Goal: Task Accomplishment & Management: Use online tool/utility

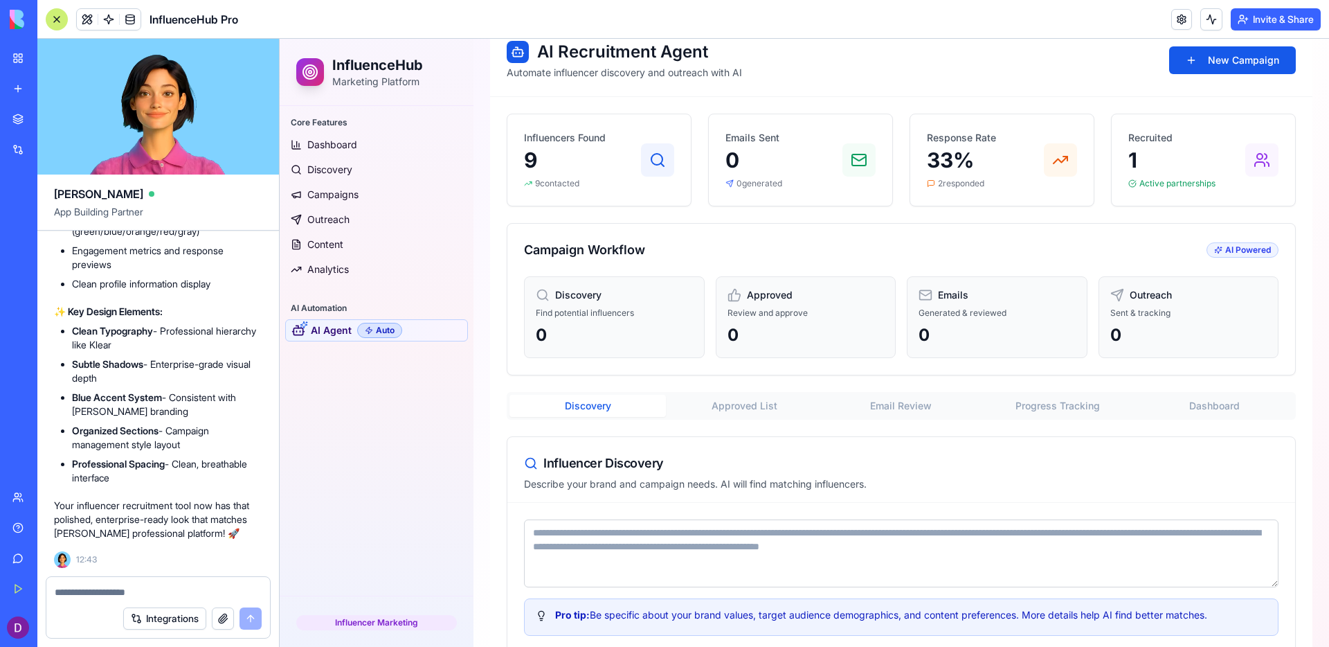
scroll to position [146, 0]
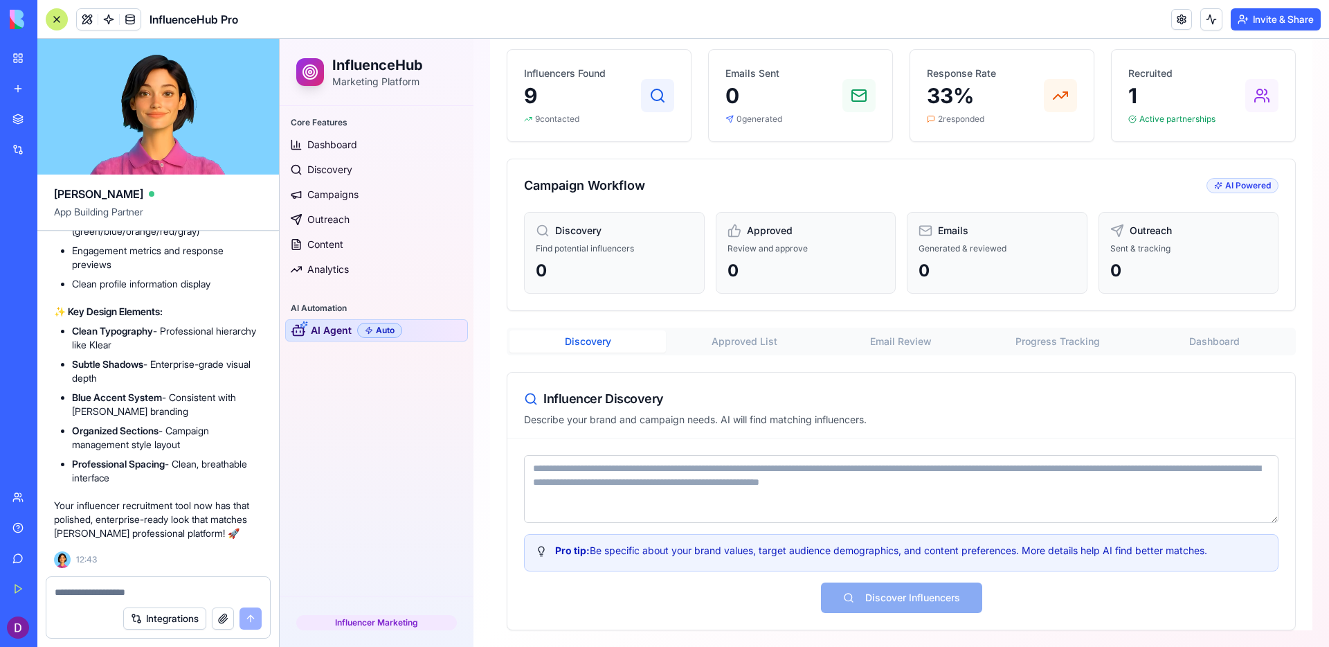
click at [433, 333] on link "AI Agent Auto" at bounding box center [376, 330] width 183 height 22
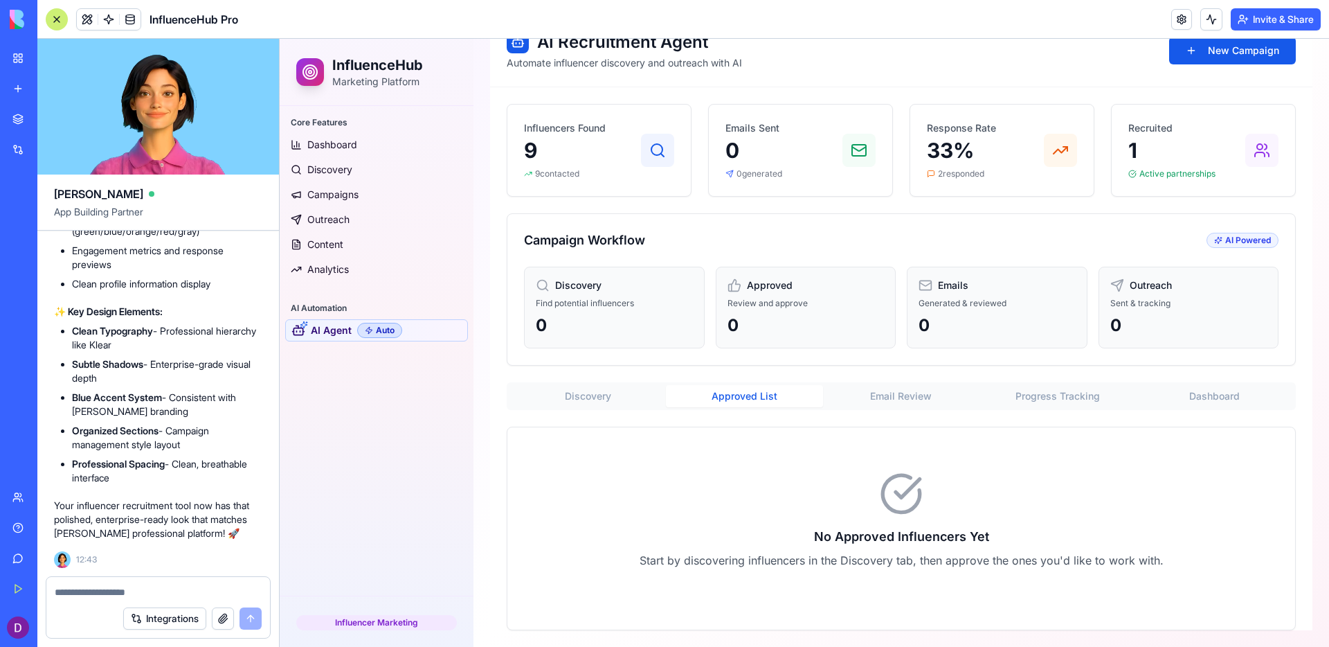
click at [741, 338] on div "AI Recruitment Agent Automate influencer discovery and outreach with AI New Cam…" at bounding box center [901, 322] width 823 height 615
click at [861, 393] on button "Email Review" at bounding box center [901, 396] width 156 height 22
click at [1042, 409] on div "Discovery Approved List Email Review Progress Tracking Dashboard" at bounding box center [901, 396] width 789 height 28
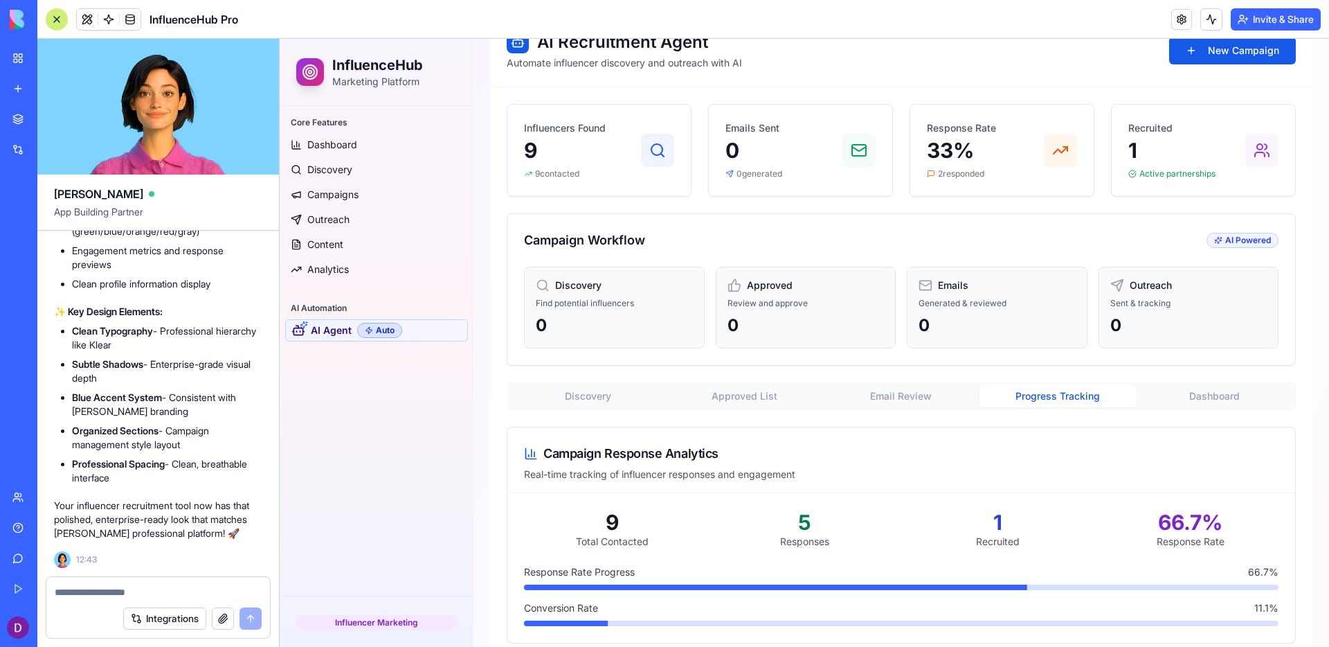
click at [1042, 394] on button "Progress Tracking" at bounding box center [1058, 396] width 156 height 22
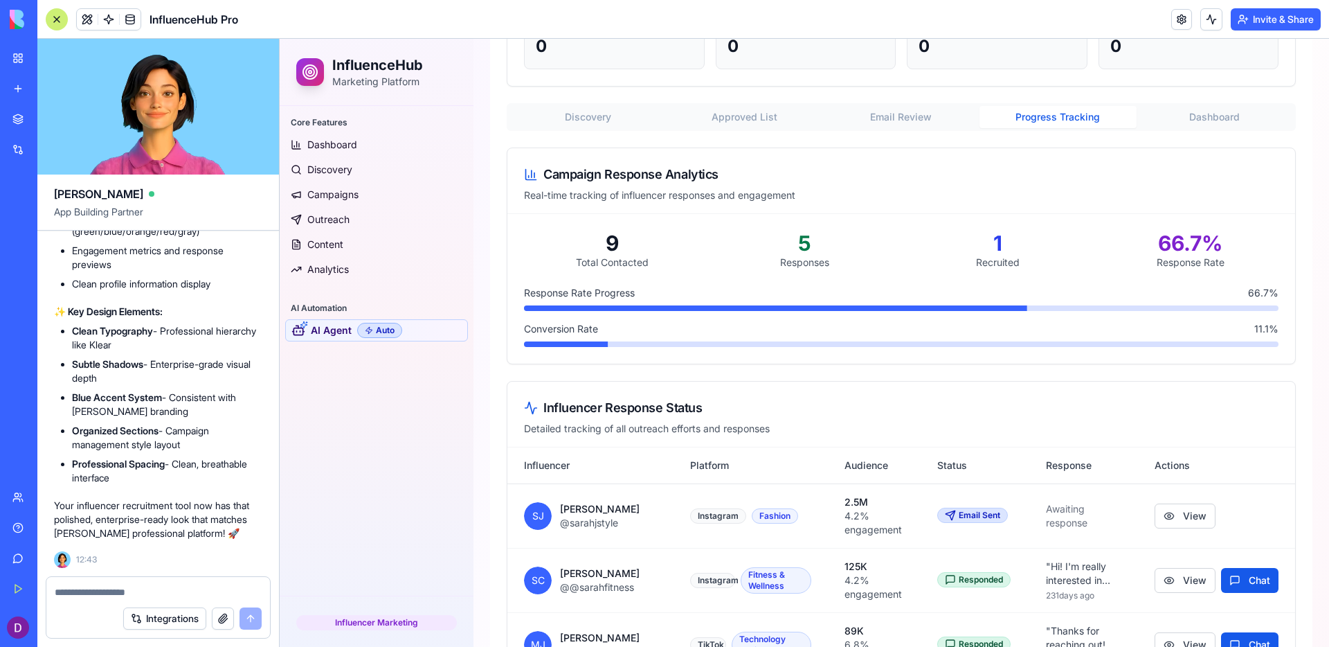
scroll to position [431, 0]
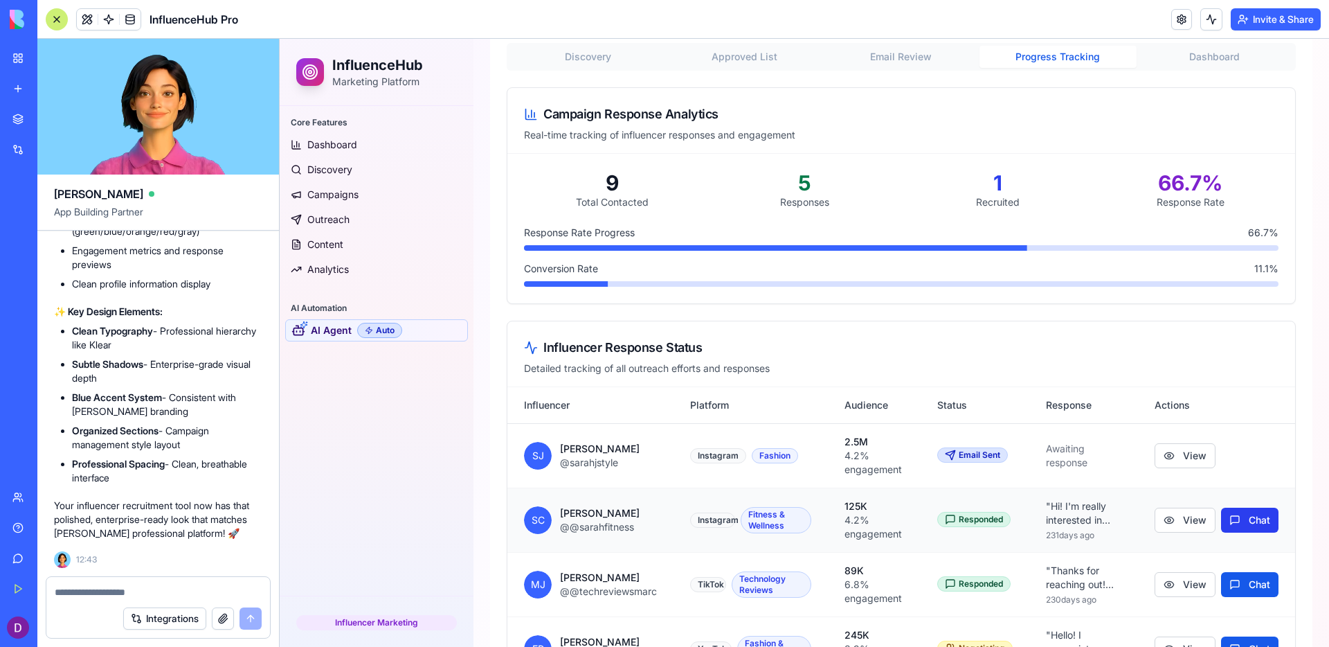
click at [1249, 516] on button "Chat" at bounding box center [1249, 519] width 57 height 25
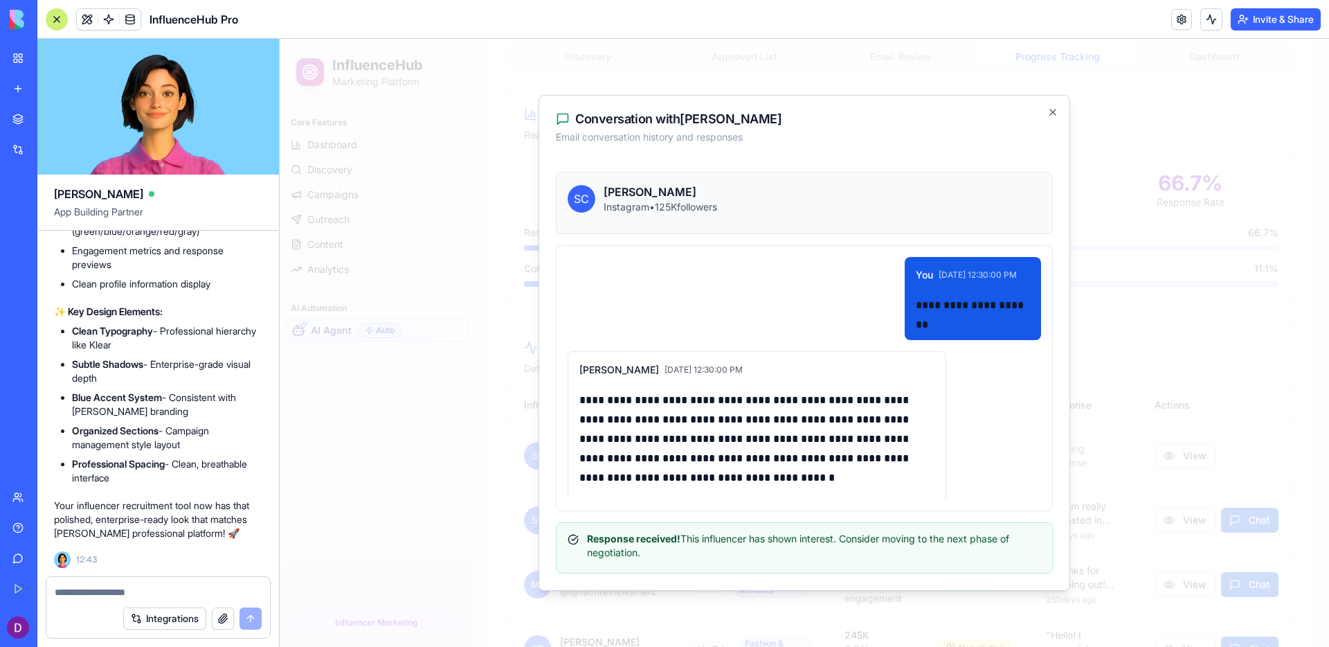
click at [1213, 444] on div at bounding box center [805, 343] width 1050 height 608
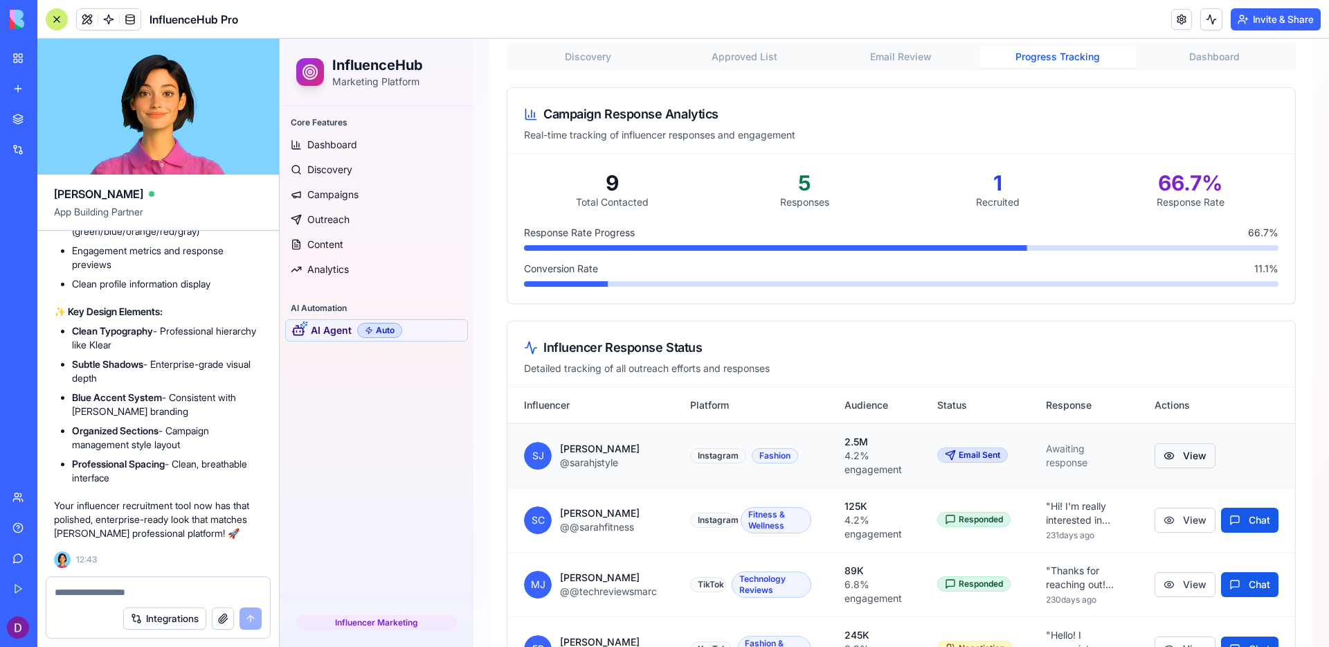
click at [1205, 454] on button "View" at bounding box center [1185, 455] width 61 height 25
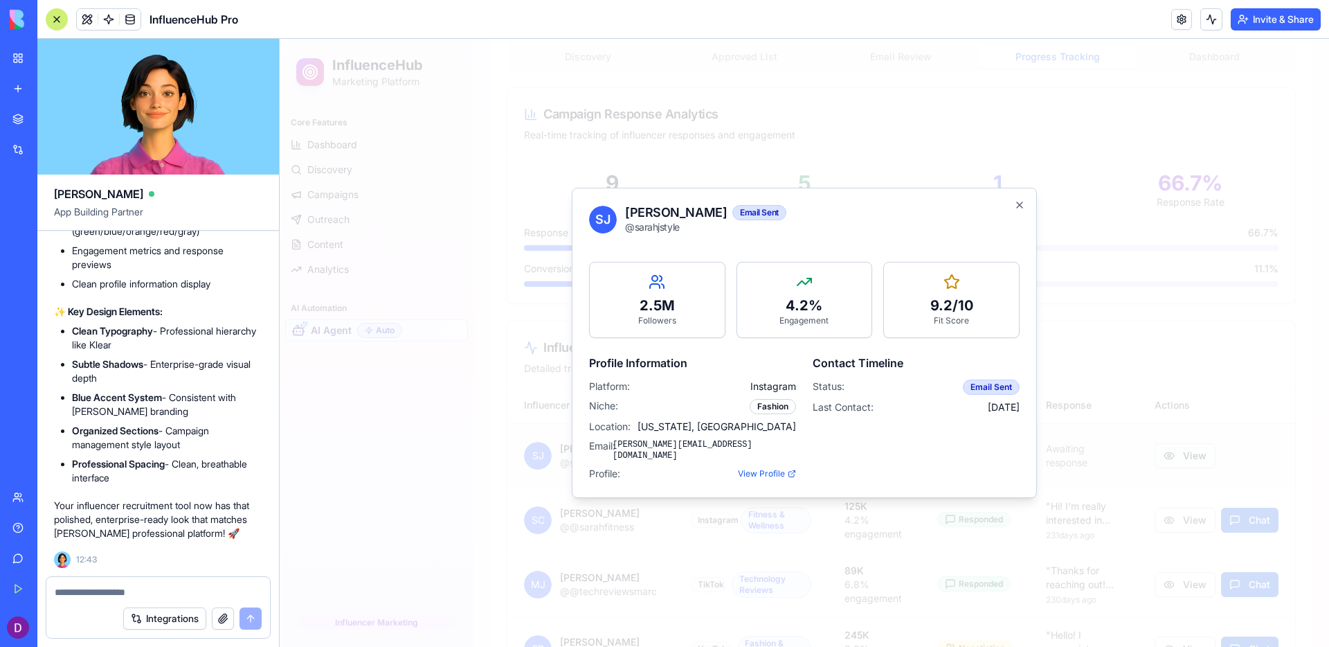
click at [1205, 454] on div at bounding box center [805, 343] width 1050 height 608
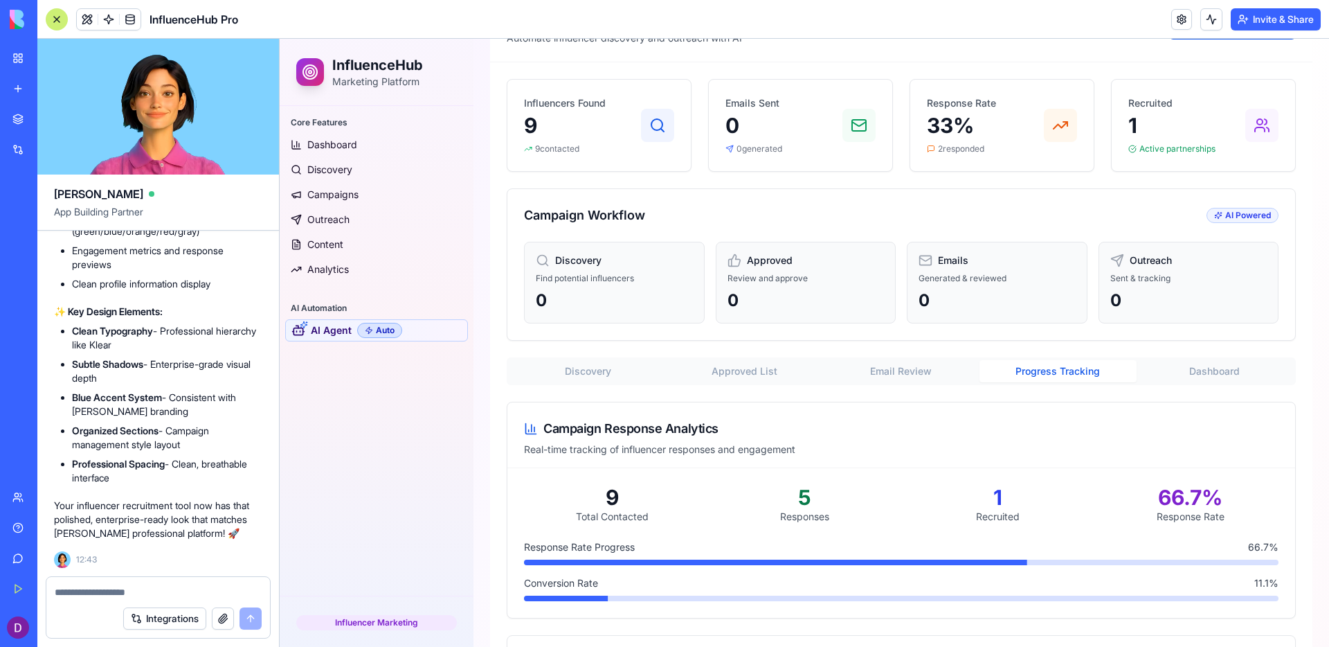
scroll to position [91, 0]
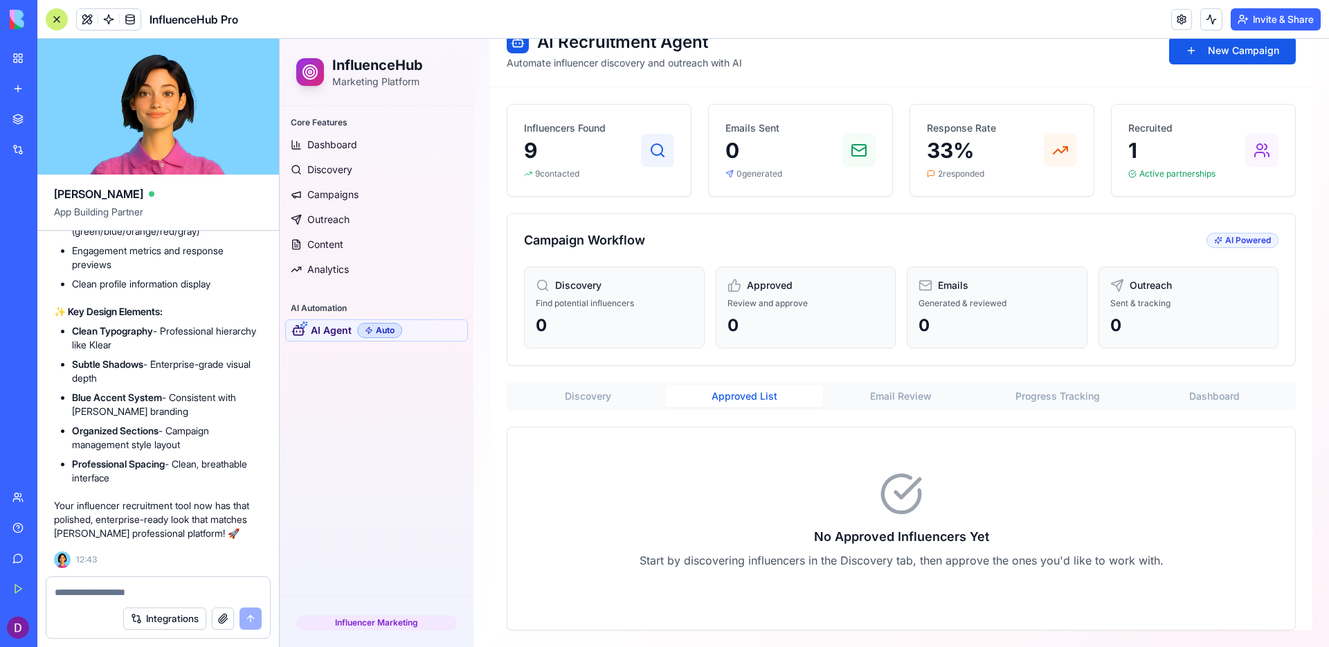
click at [758, 390] on button "Approved List" at bounding box center [744, 396] width 156 height 22
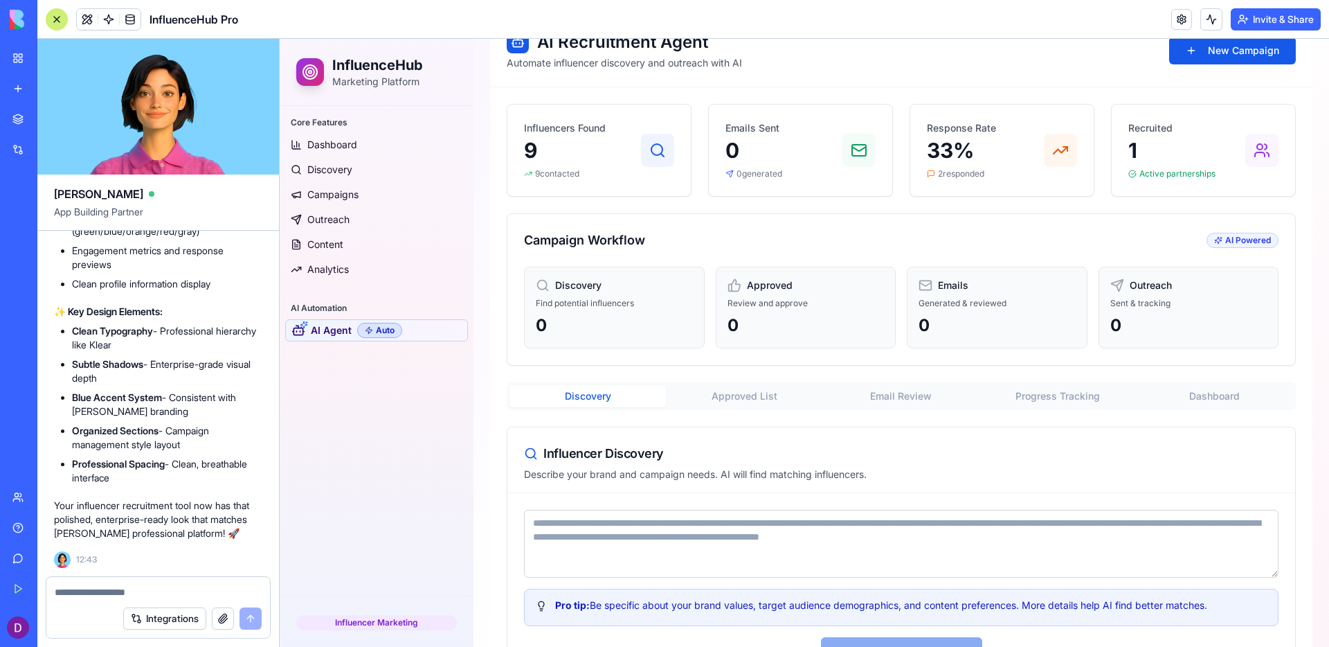
click at [636, 391] on button "Discovery" at bounding box center [588, 396] width 156 height 22
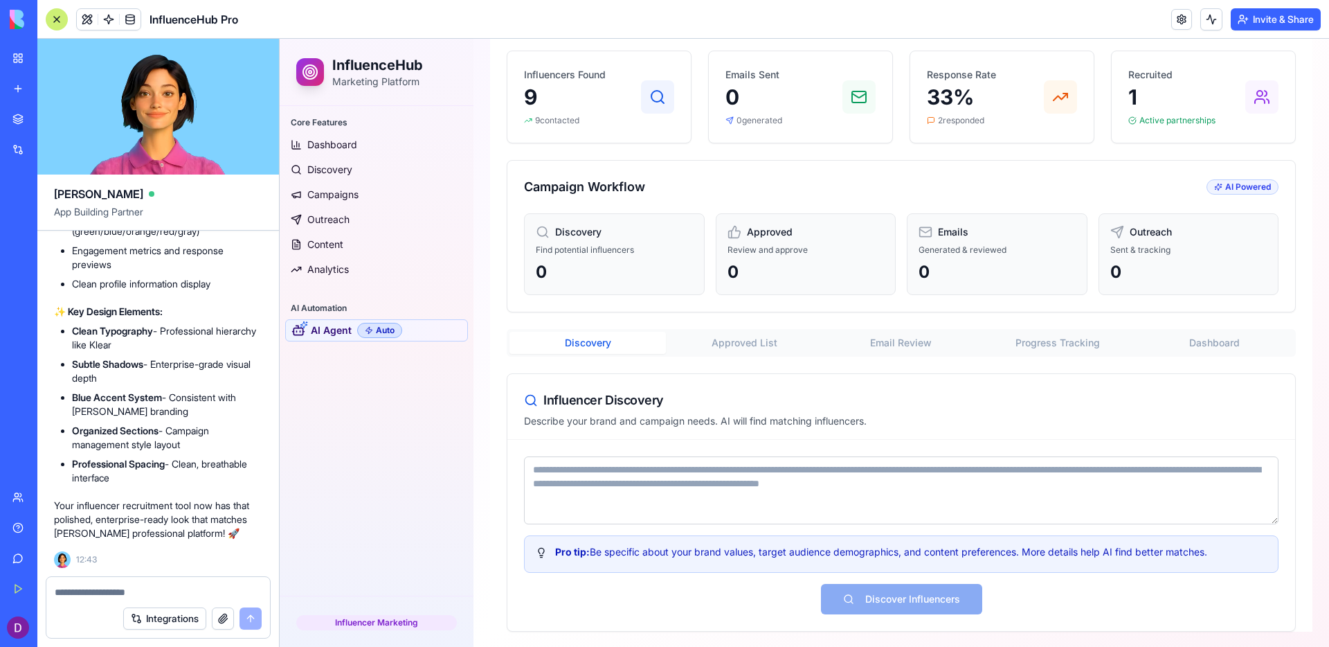
scroll to position [146, 0]
click at [190, 593] on textarea at bounding box center [158, 592] width 207 height 14
type textarea "******"
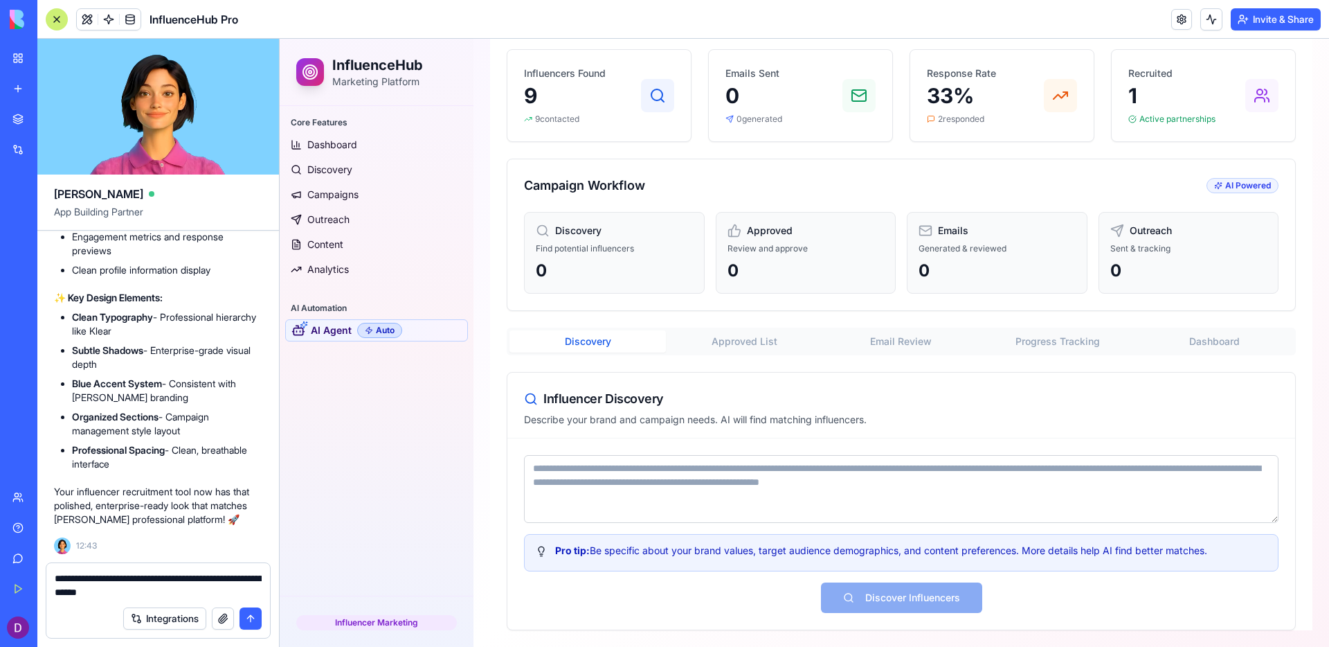
type textarea "**********"
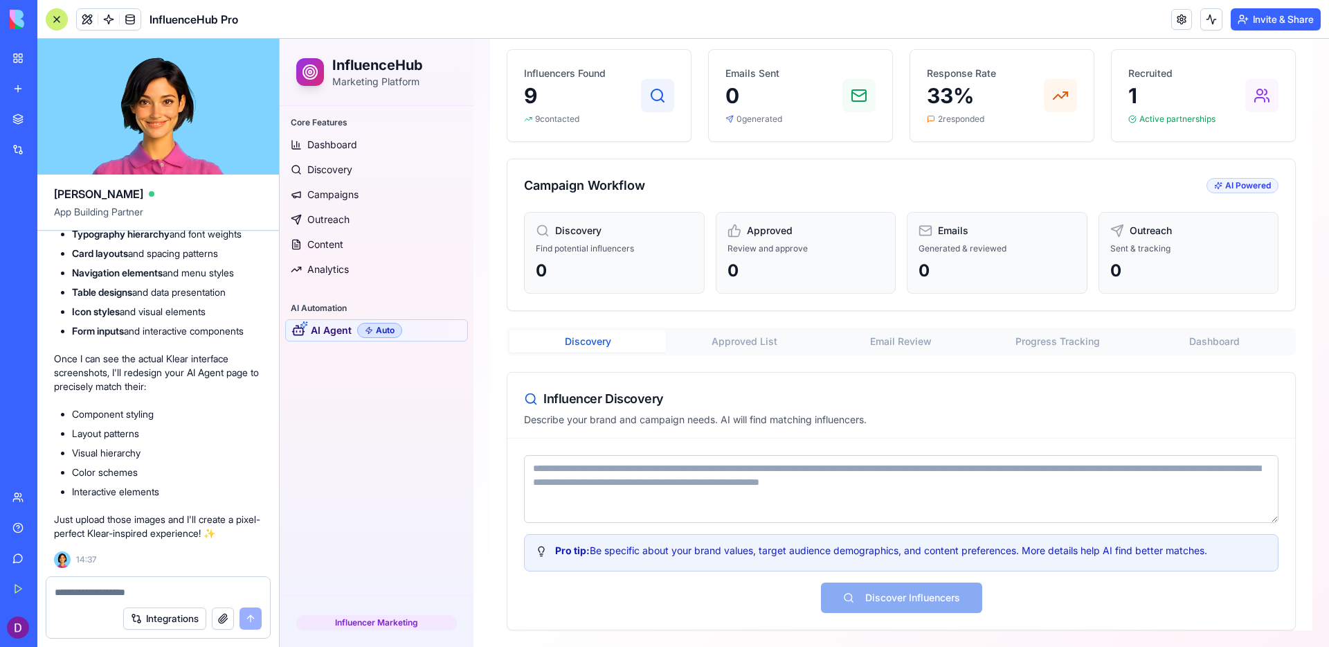
scroll to position [13170, 0]
click at [778, 399] on div "Influencer Discovery" at bounding box center [901, 398] width 755 height 19
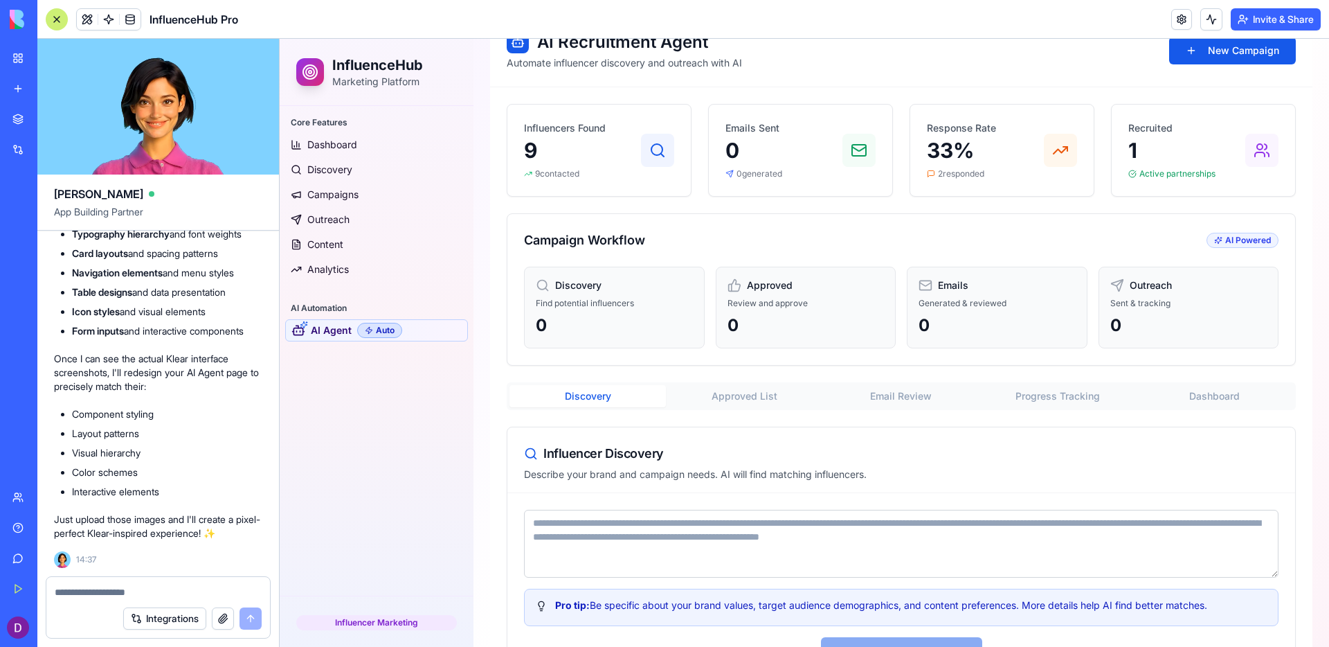
click at [762, 344] on div "AI Recruitment Agent Automate influencer discovery and outreach with AI New Cam…" at bounding box center [901, 350] width 823 height 670
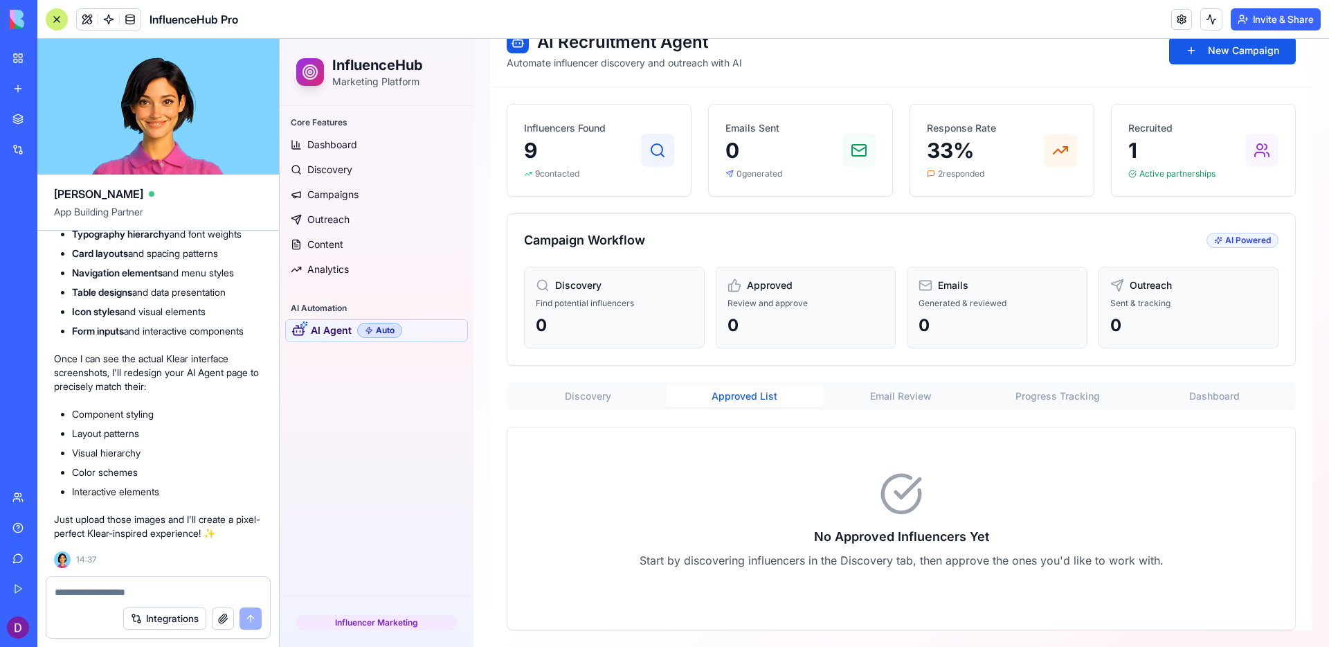
click at [644, 395] on button "Discovery" at bounding box center [588, 396] width 156 height 22
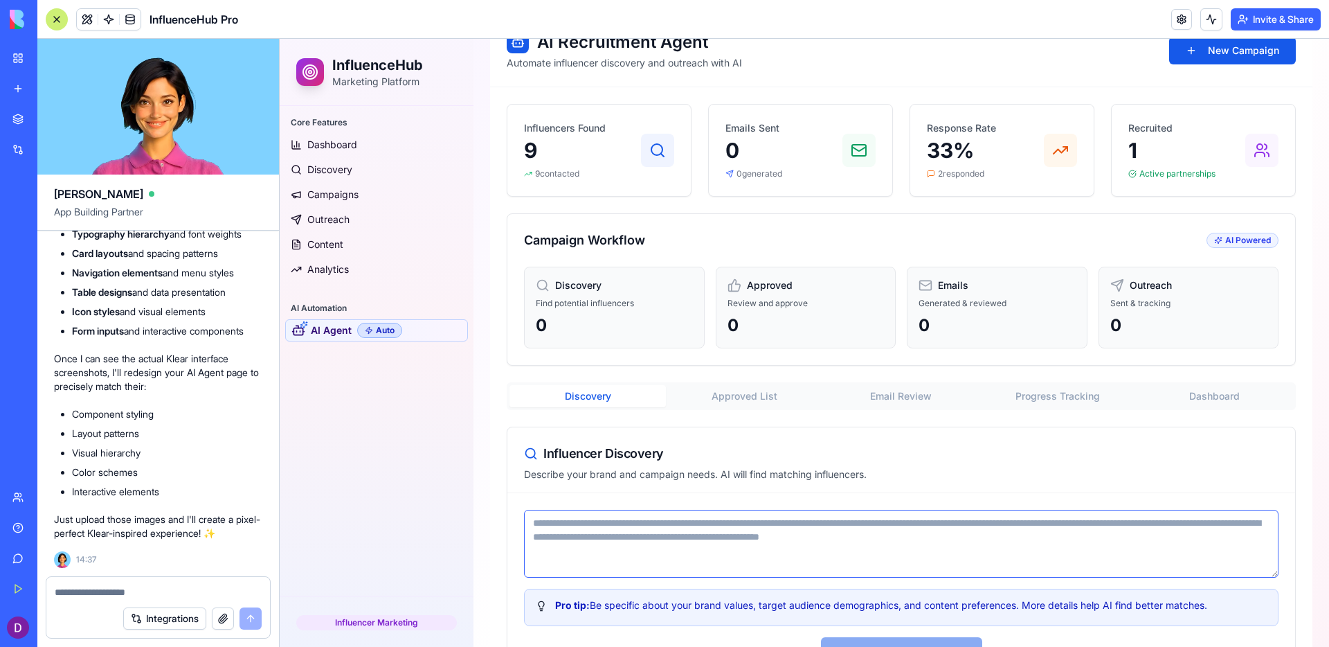
click at [708, 557] on textarea at bounding box center [901, 544] width 755 height 68
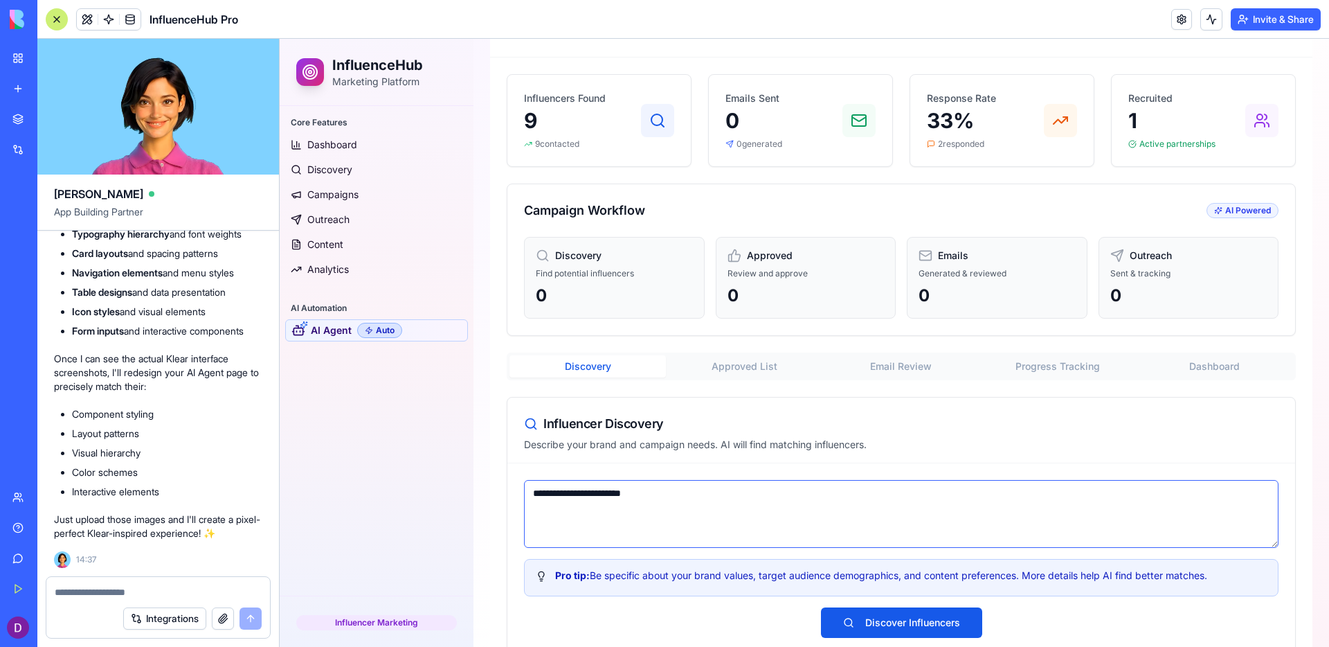
scroll to position [146, 0]
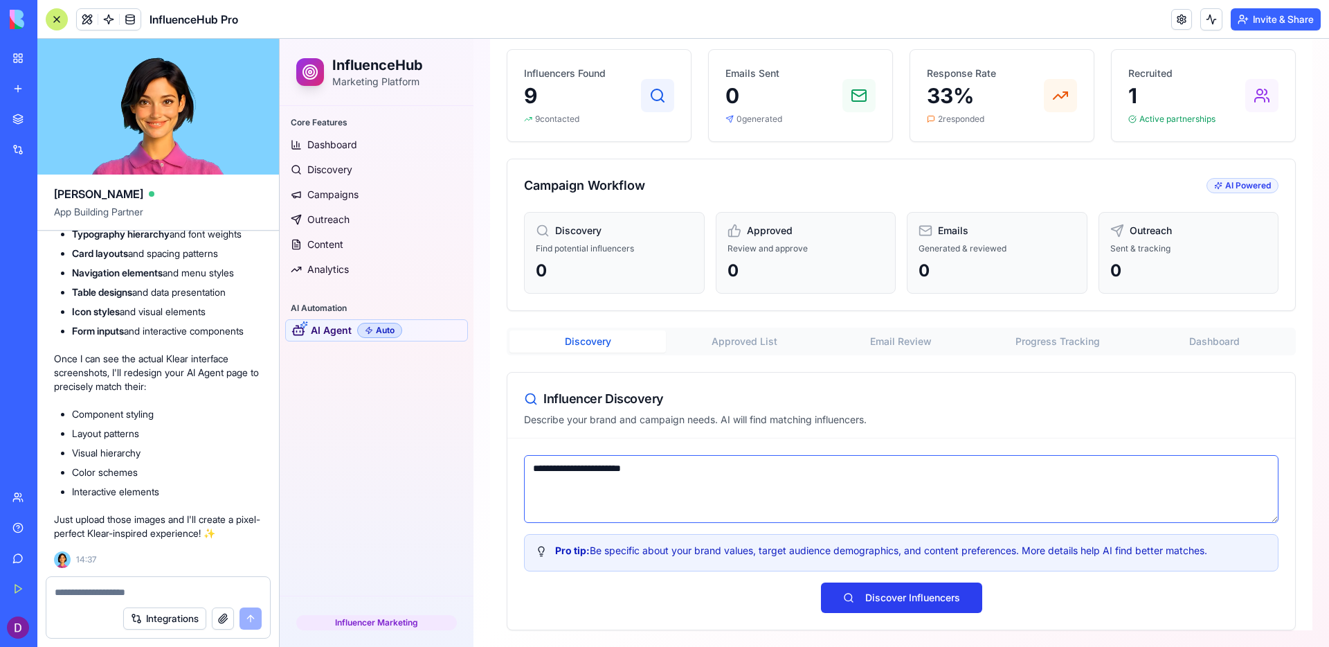
type textarea "**********"
click at [881, 599] on button "Discover Influencers" at bounding box center [901, 597] width 161 height 30
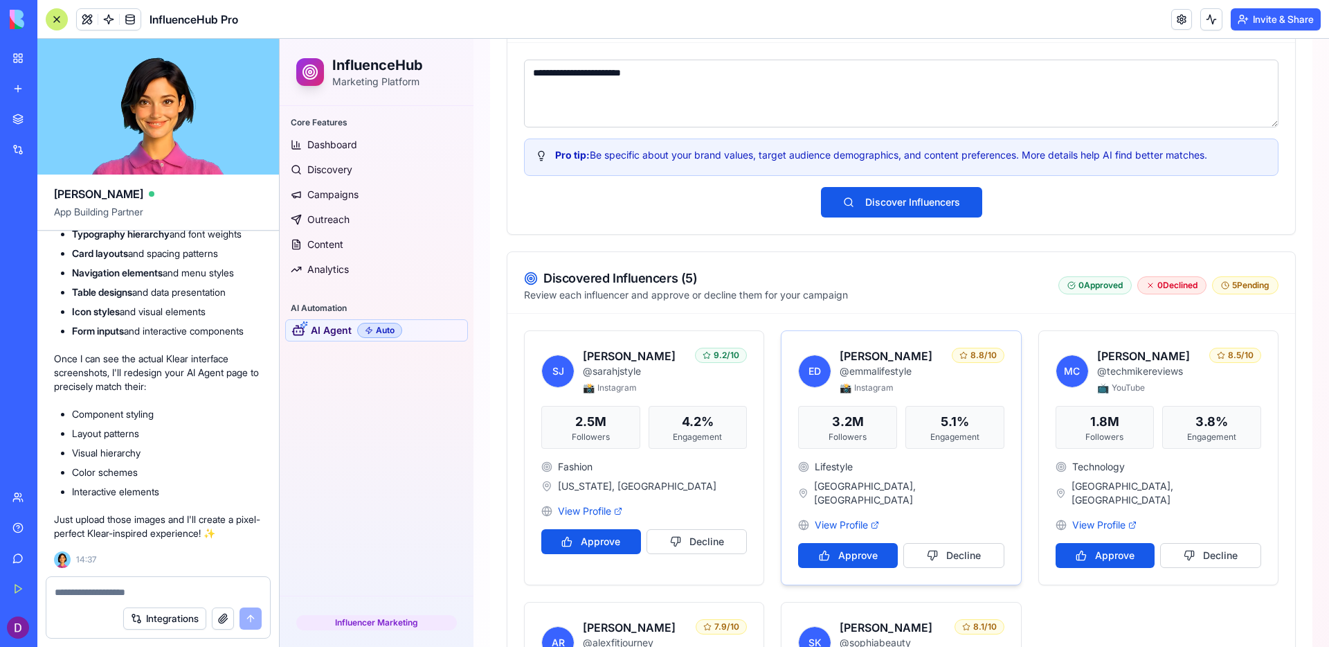
scroll to position [561, 0]
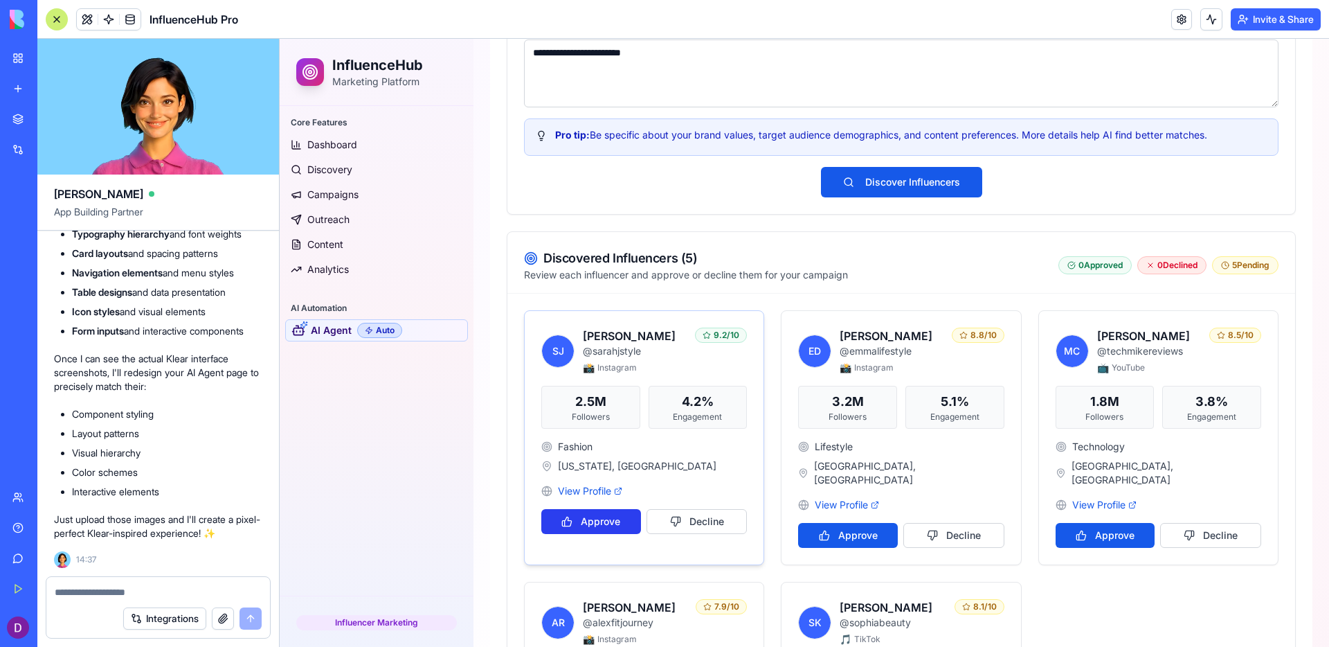
click at [627, 521] on button "Approve" at bounding box center [591, 521] width 100 height 25
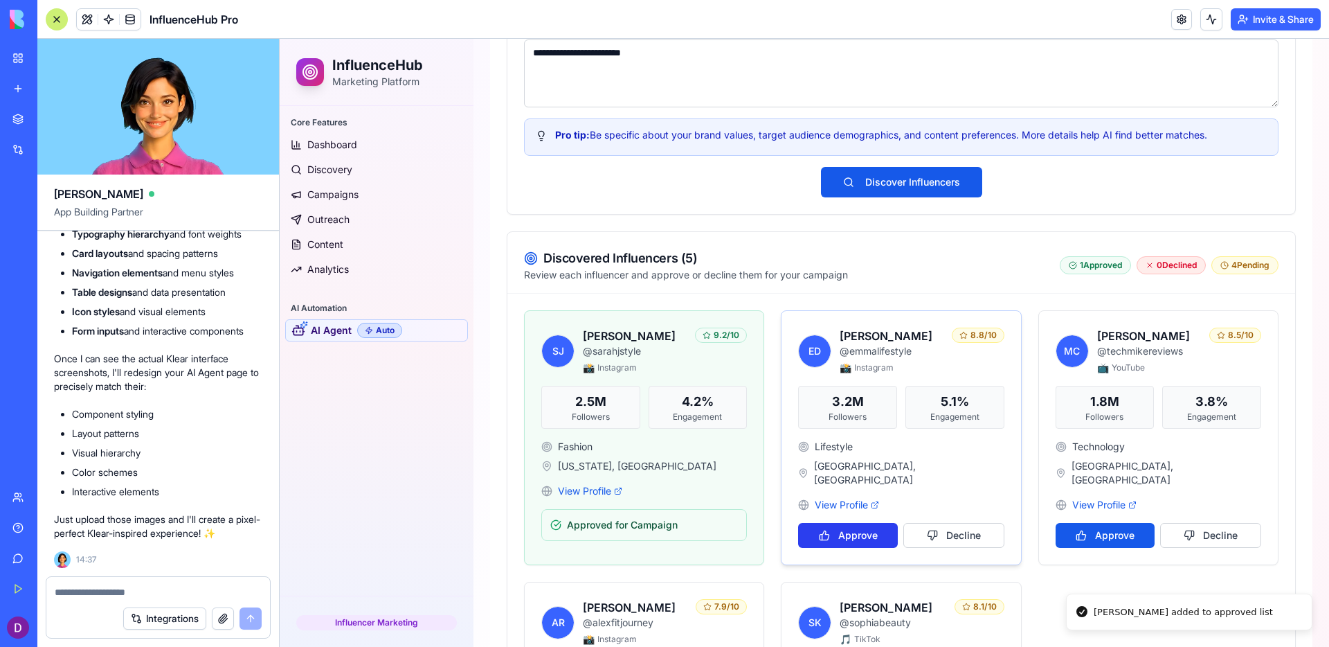
click at [838, 523] on button "Approve" at bounding box center [848, 535] width 100 height 25
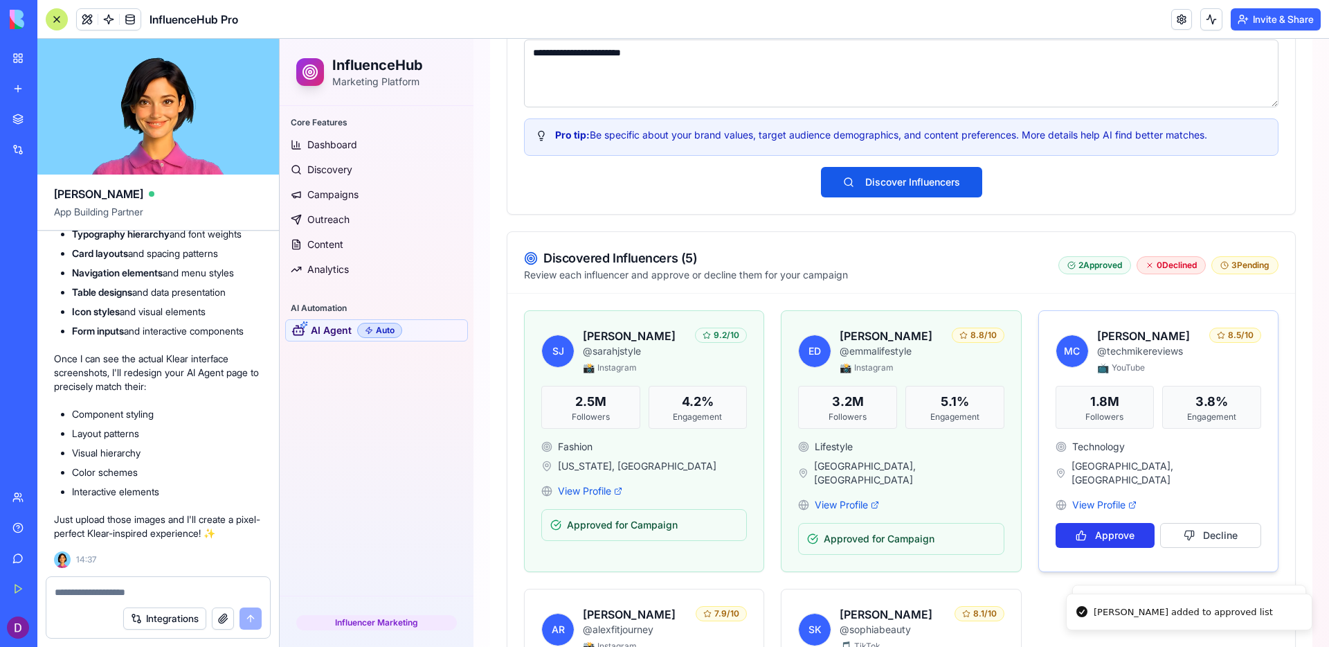
click at [1111, 523] on button "Approve" at bounding box center [1106, 535] width 100 height 25
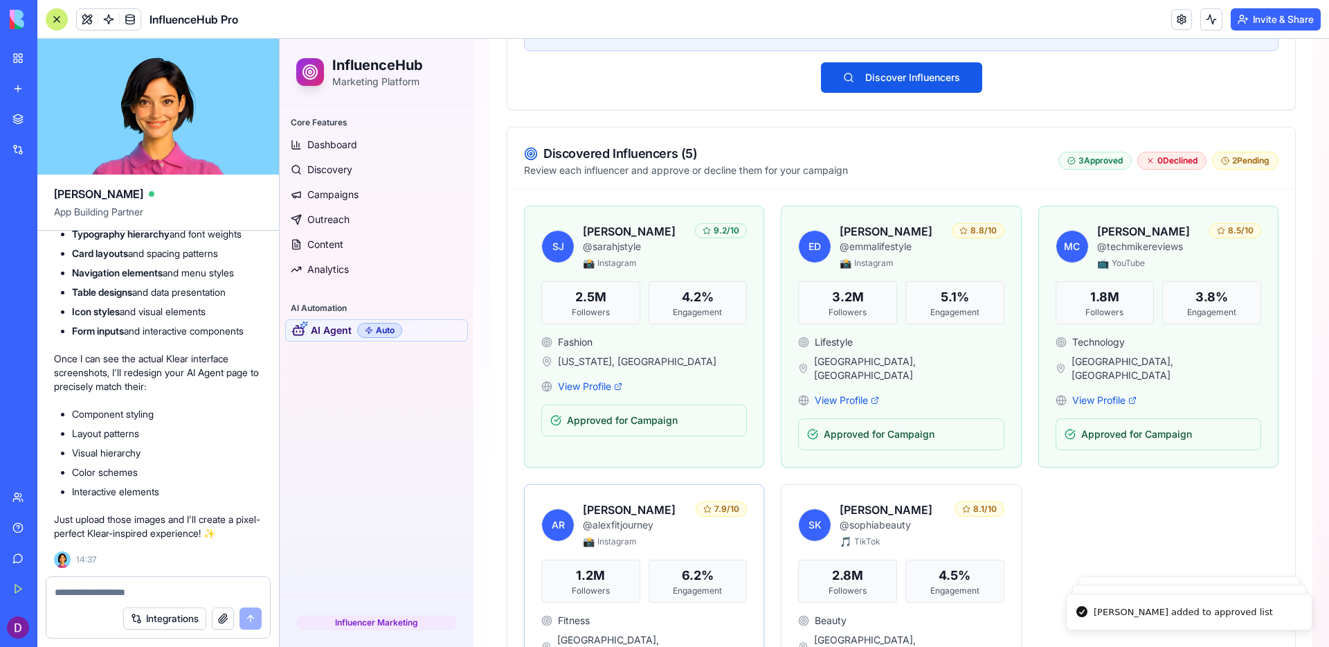
scroll to position [818, 0]
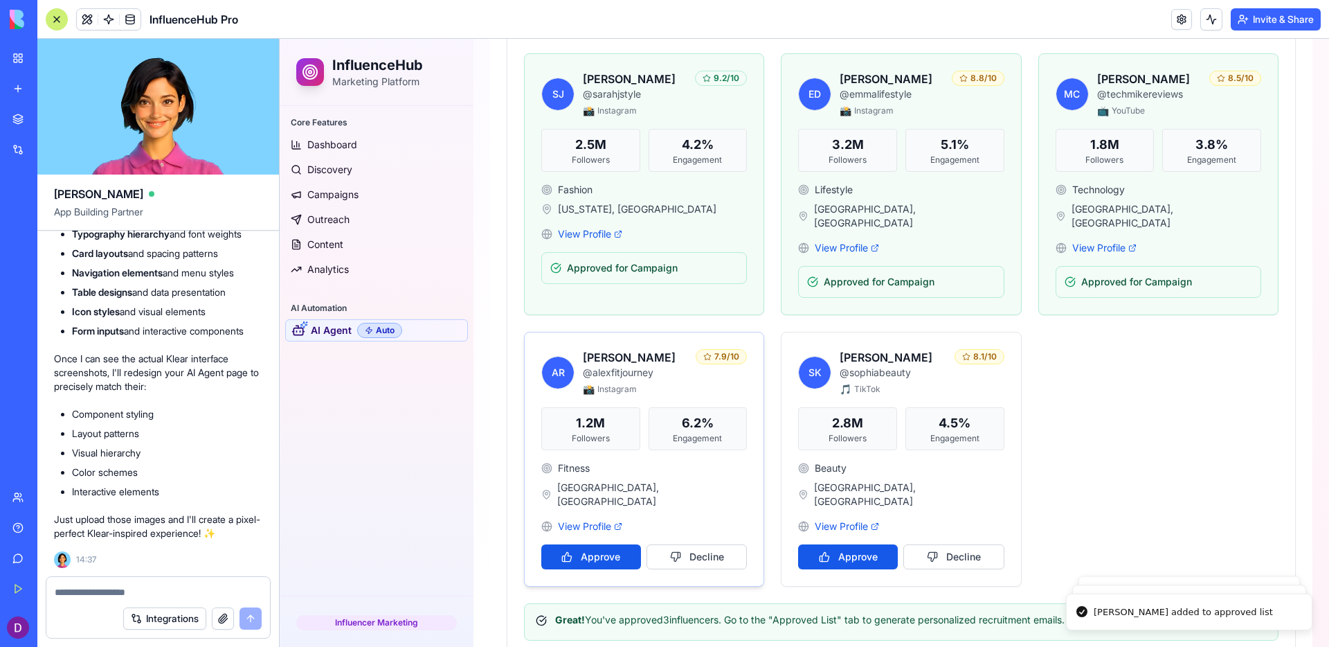
click at [595, 541] on div "AR [PERSON_NAME] @ alexfitjourney 📸 Instagram 7.9 /10 1.2M Followers 6.2 % Enga…" at bounding box center [644, 458] width 239 height 253
click at [596, 544] on button "Approve" at bounding box center [591, 556] width 100 height 25
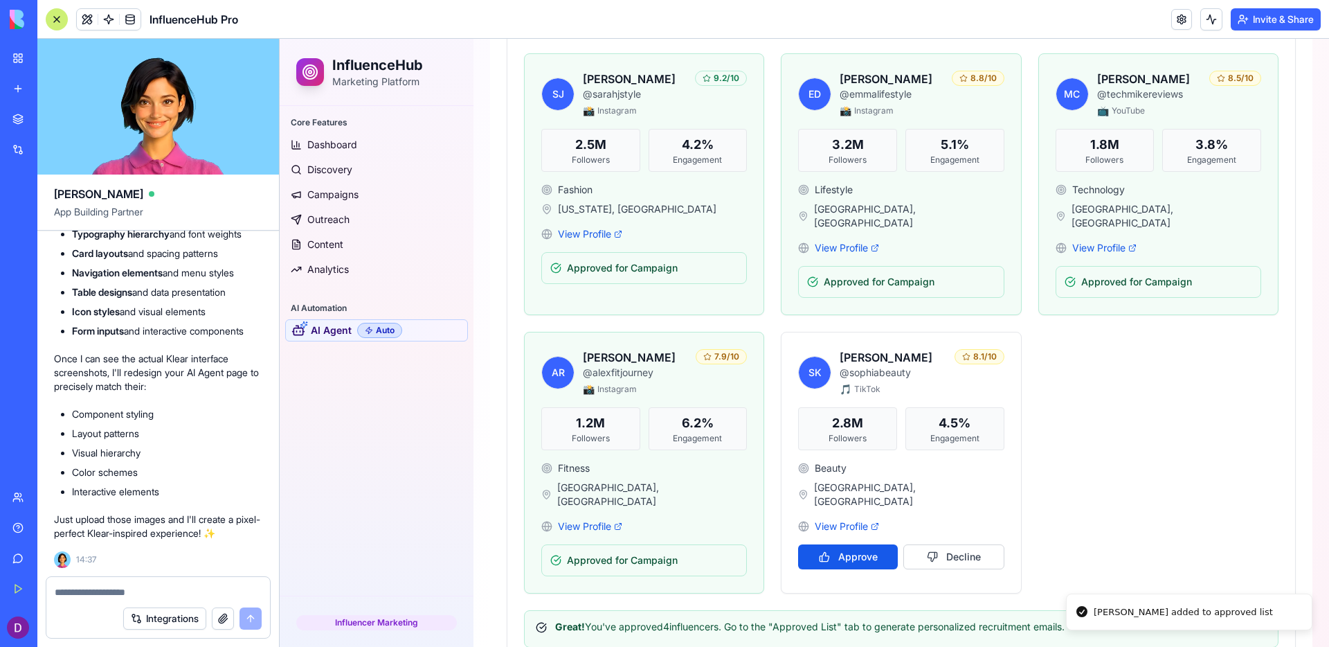
click at [712, 433] on div "Engagement" at bounding box center [698, 438] width 87 height 11
drag, startPoint x: 673, startPoint y: 408, endPoint x: 735, endPoint y: 424, distance: 63.6
click at [735, 424] on div "6.2 % Engagement" at bounding box center [698, 428] width 99 height 43
click at [735, 433] on div "Engagement" at bounding box center [698, 438] width 87 height 11
drag, startPoint x: 735, startPoint y: 424, endPoint x: 670, endPoint y: 398, distance: 69.6
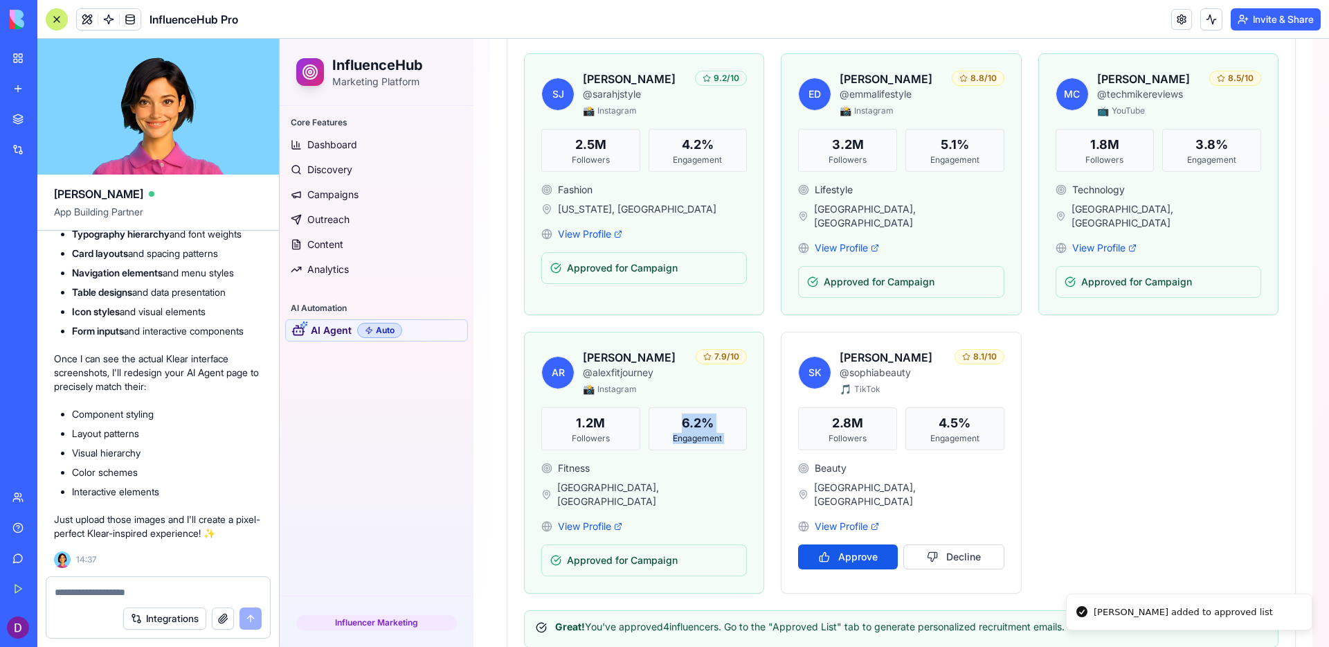
click at [670, 407] on div "6.2 % Engagement" at bounding box center [698, 428] width 99 height 43
drag, startPoint x: 715, startPoint y: 407, endPoint x: 722, endPoint y: 427, distance: 21.5
click at [722, 427] on div "6.2 % Engagement" at bounding box center [698, 428] width 99 height 43
click at [722, 433] on div "Engagement" at bounding box center [698, 438] width 87 height 11
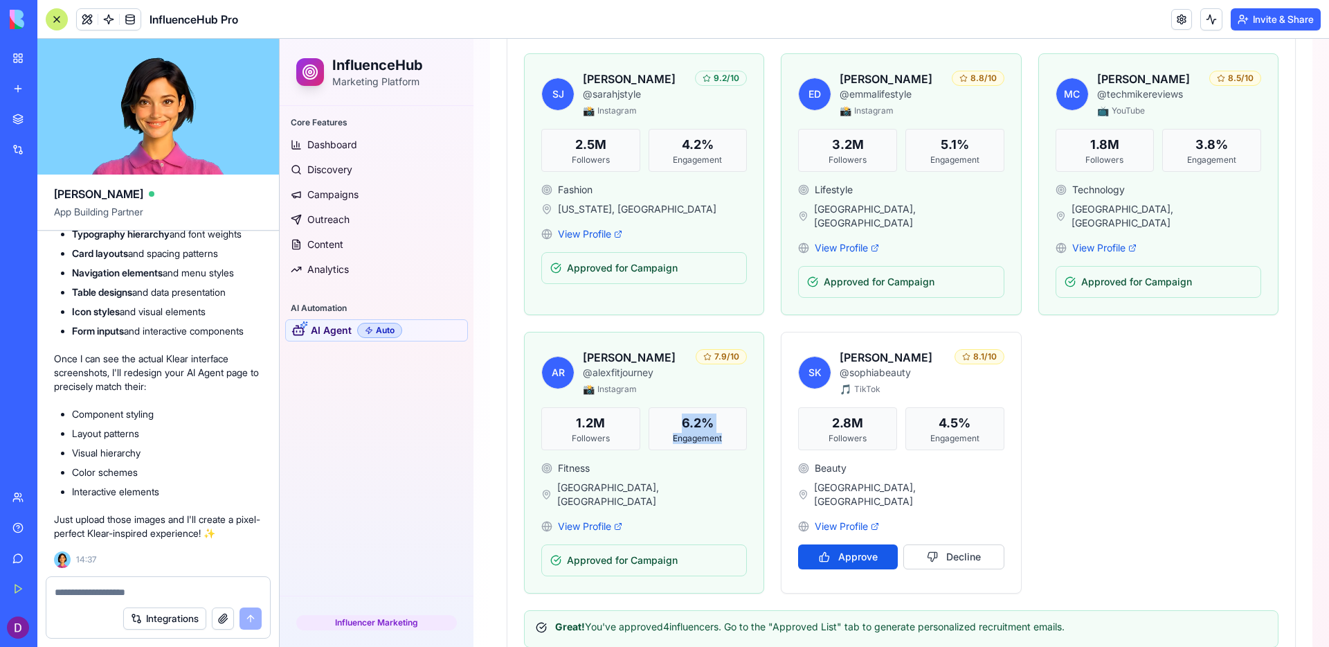
drag, startPoint x: 728, startPoint y: 429, endPoint x: 648, endPoint y: 392, distance: 88.3
click at [650, 392] on div "AR [PERSON_NAME] @ alexfitjourney 📸 Instagram 7.9 /10 1.2M Followers 6.2 % Enga…" at bounding box center [644, 462] width 239 height 260
click at [648, 392] on div "AR [PERSON_NAME] @ alexfitjourney 📸 Instagram 7.9 /10 1.2M Followers 6.2 % Enga…" at bounding box center [644, 462] width 239 height 260
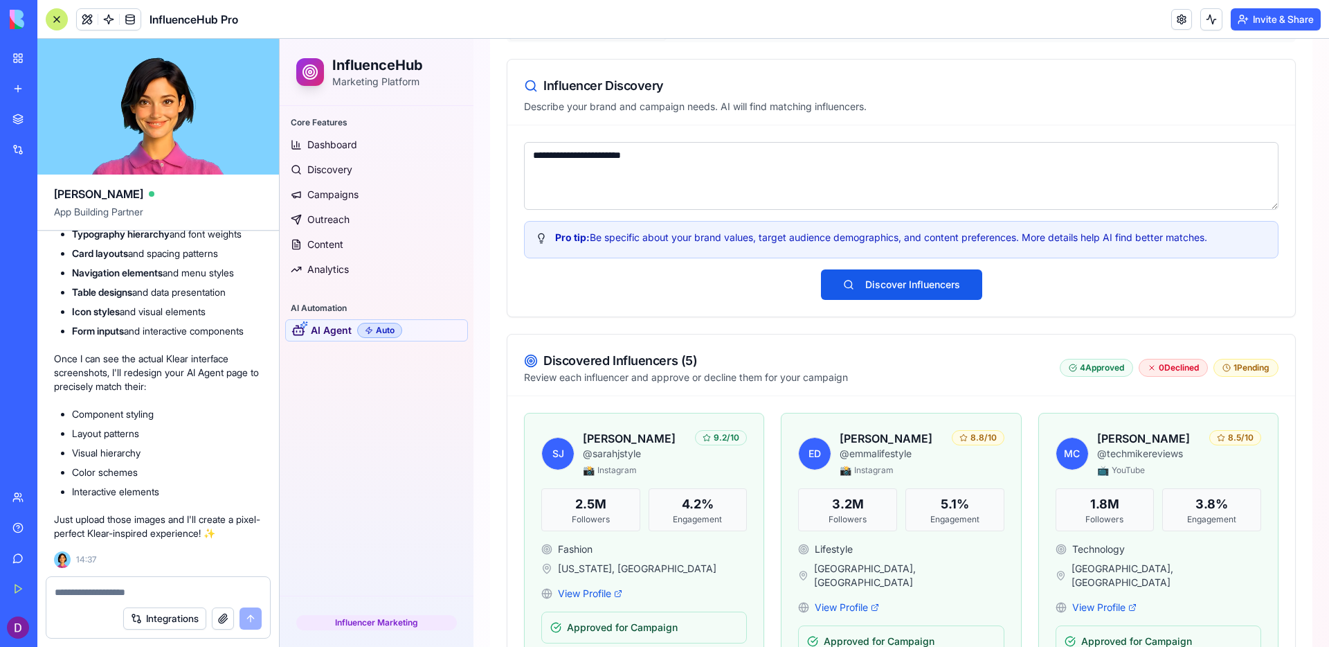
scroll to position [395, 0]
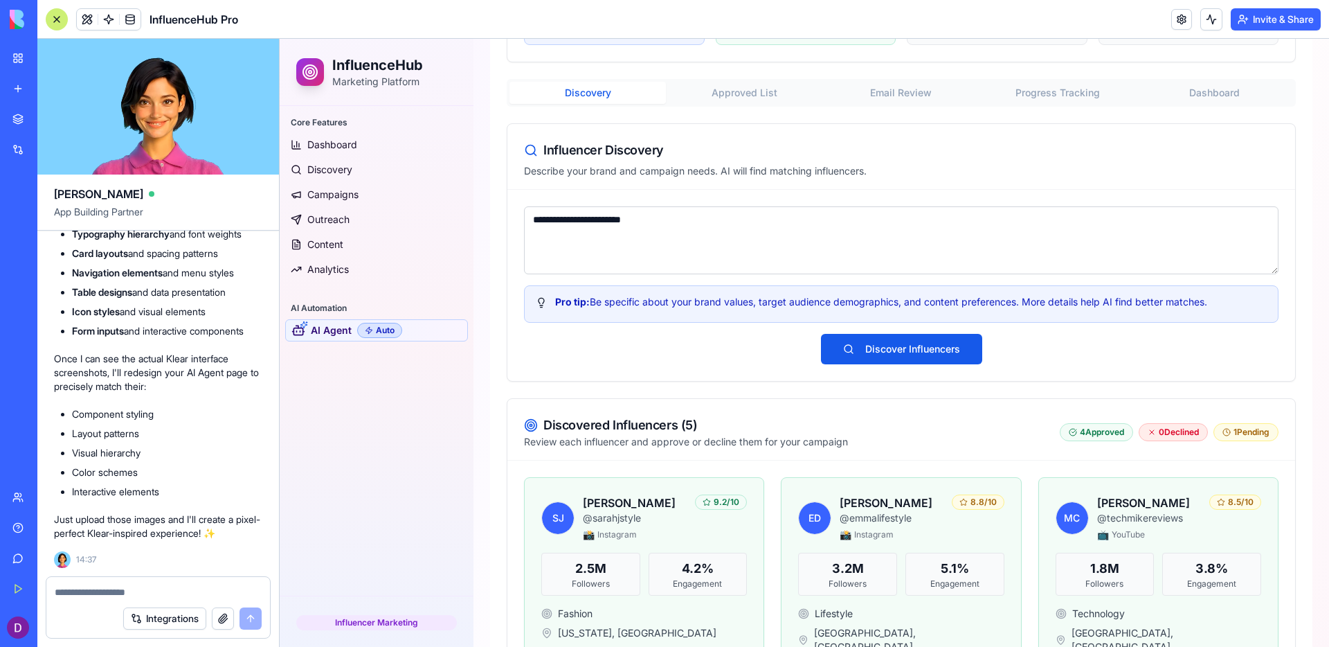
drag, startPoint x: 739, startPoint y: 109, endPoint x: 736, endPoint y: 93, distance: 15.5
click at [739, 108] on div "**********" at bounding box center [901, 583] width 789 height 1009
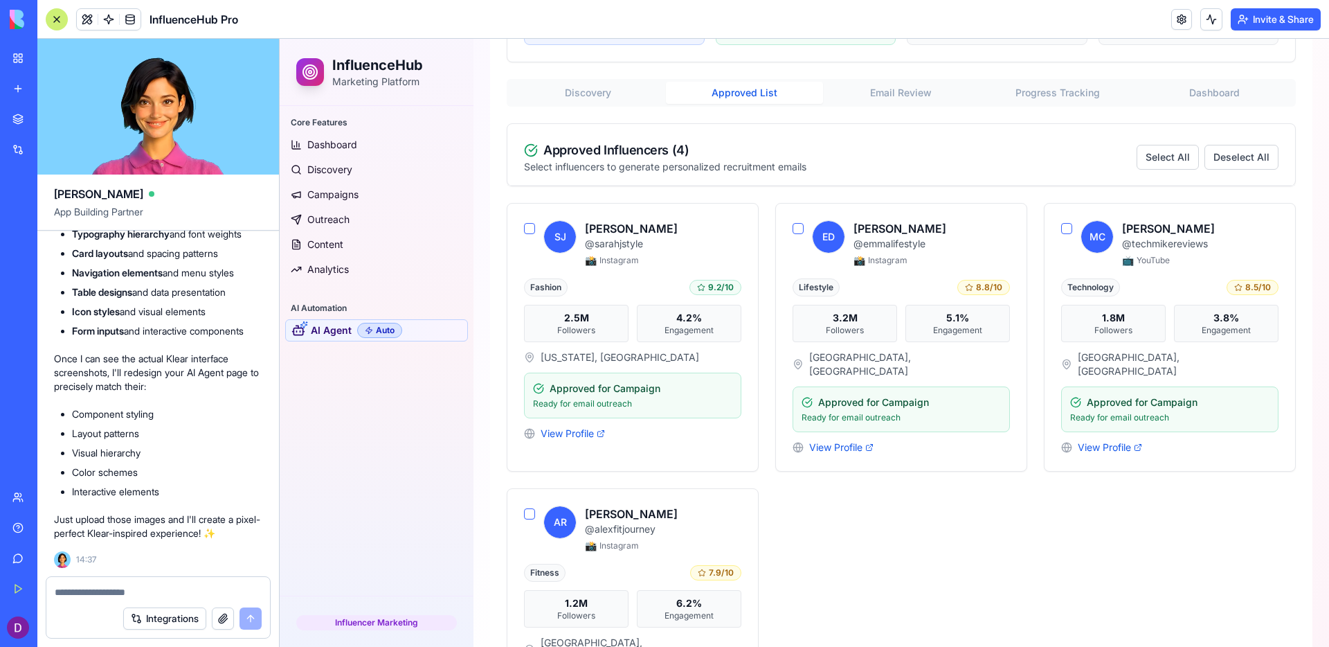
click at [736, 93] on button "Approved List" at bounding box center [744, 93] width 156 height 22
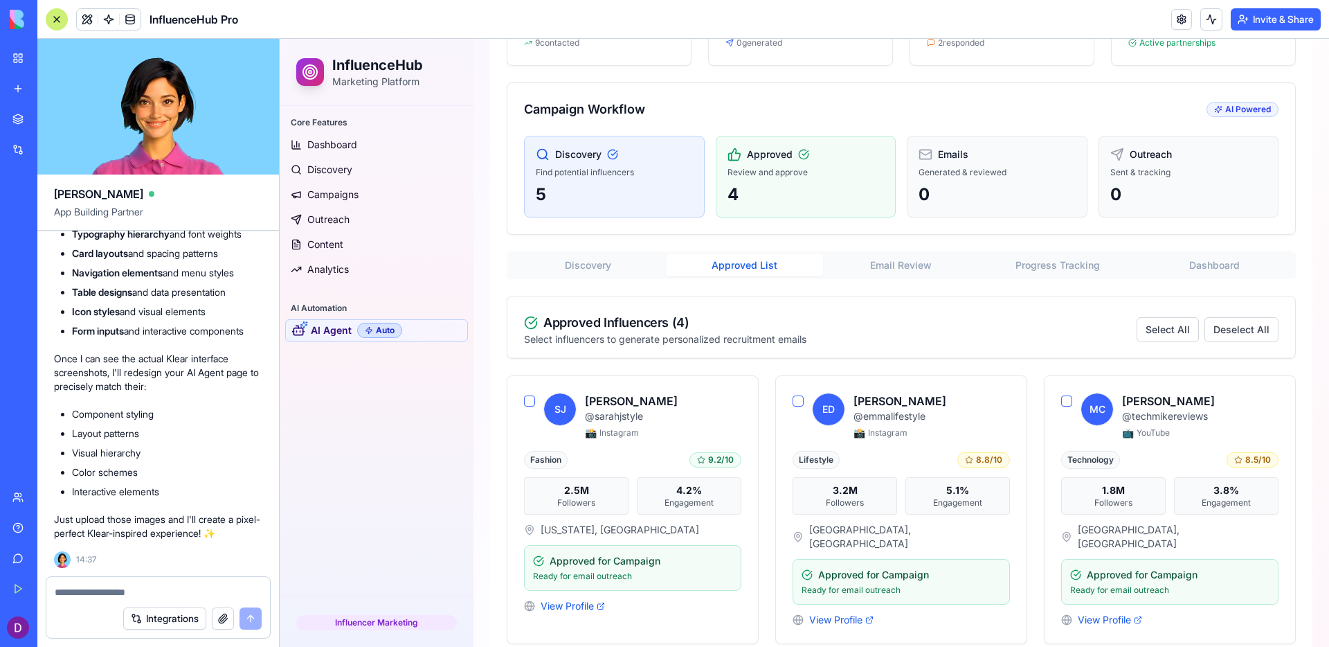
scroll to position [201, 0]
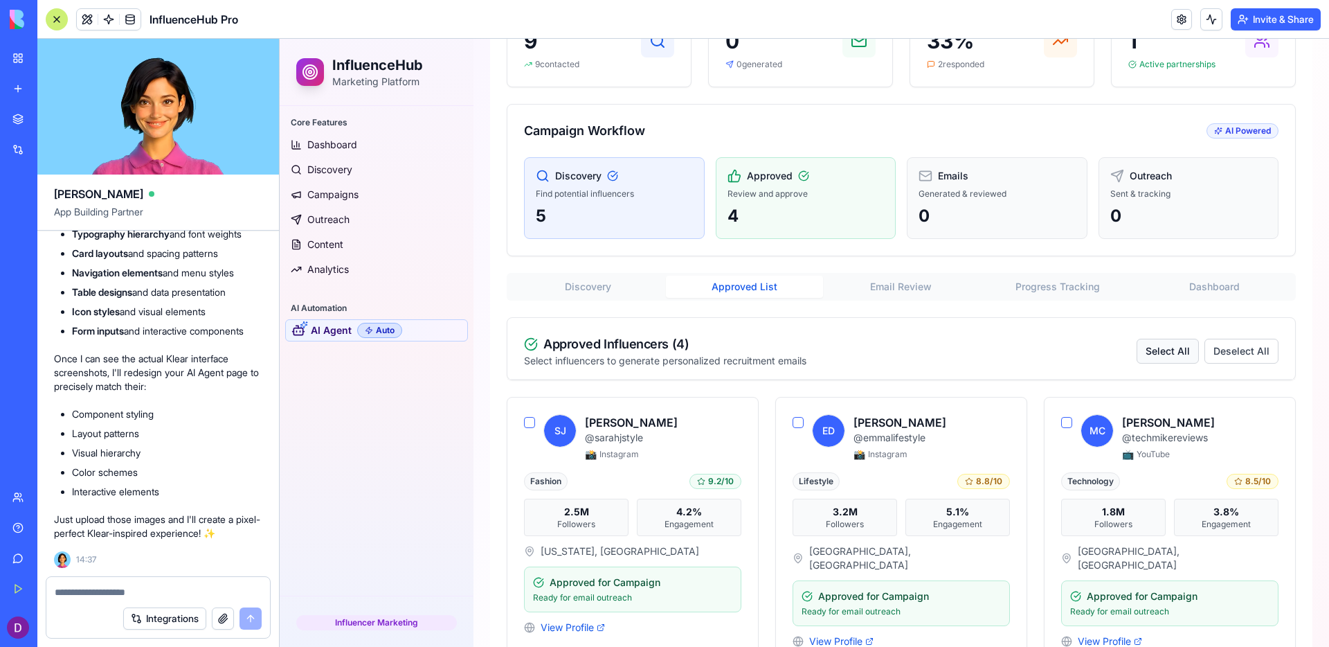
click at [1155, 348] on button "Select All" at bounding box center [1168, 351] width 62 height 25
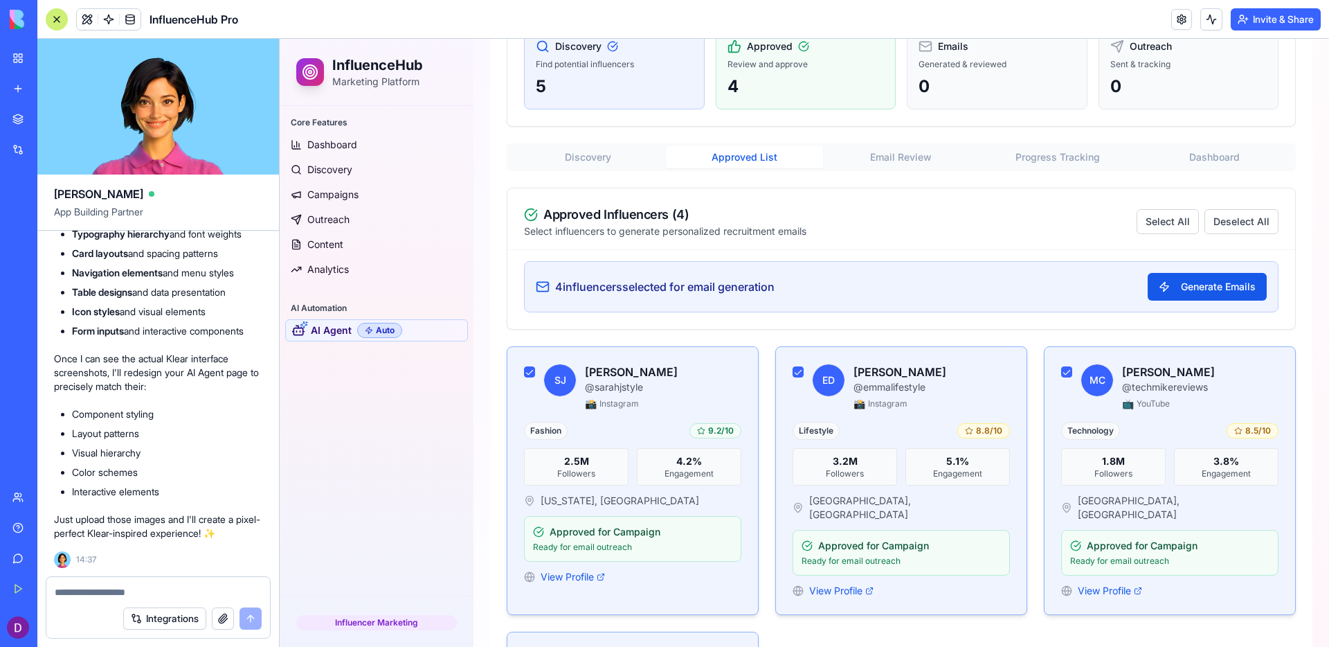
scroll to position [331, 0]
click at [1193, 296] on button "Generate Emails" at bounding box center [1207, 286] width 119 height 28
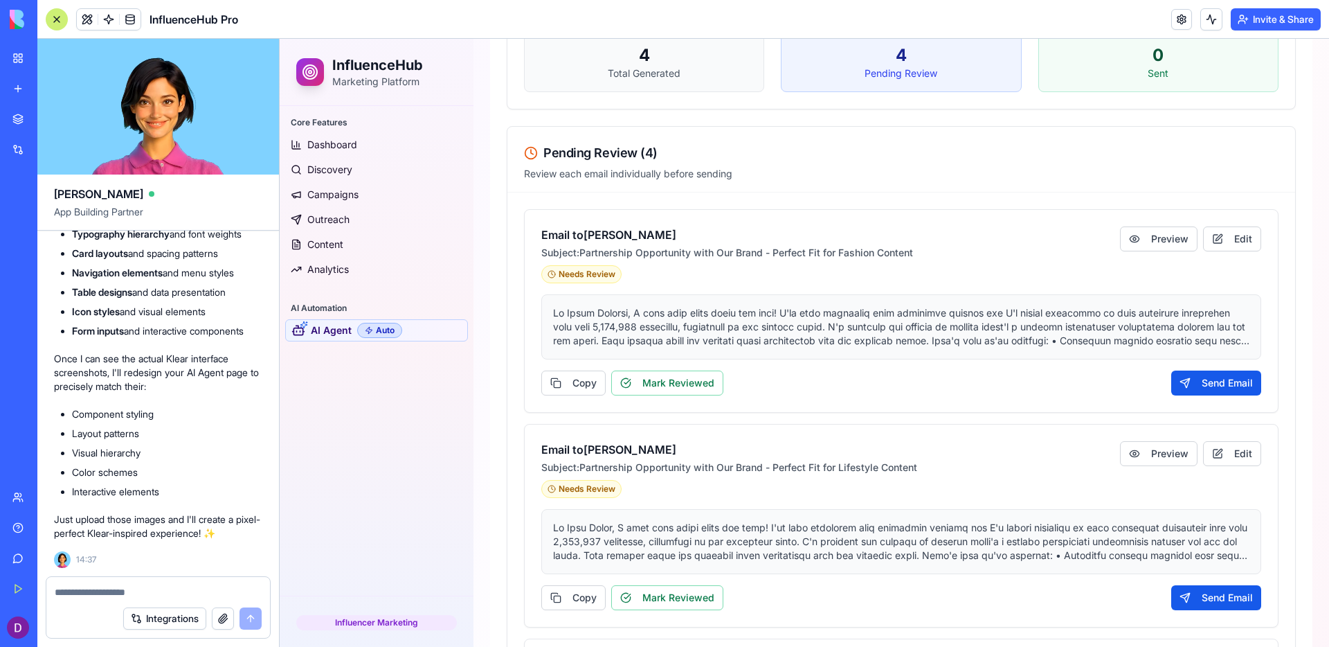
scroll to position [518, 0]
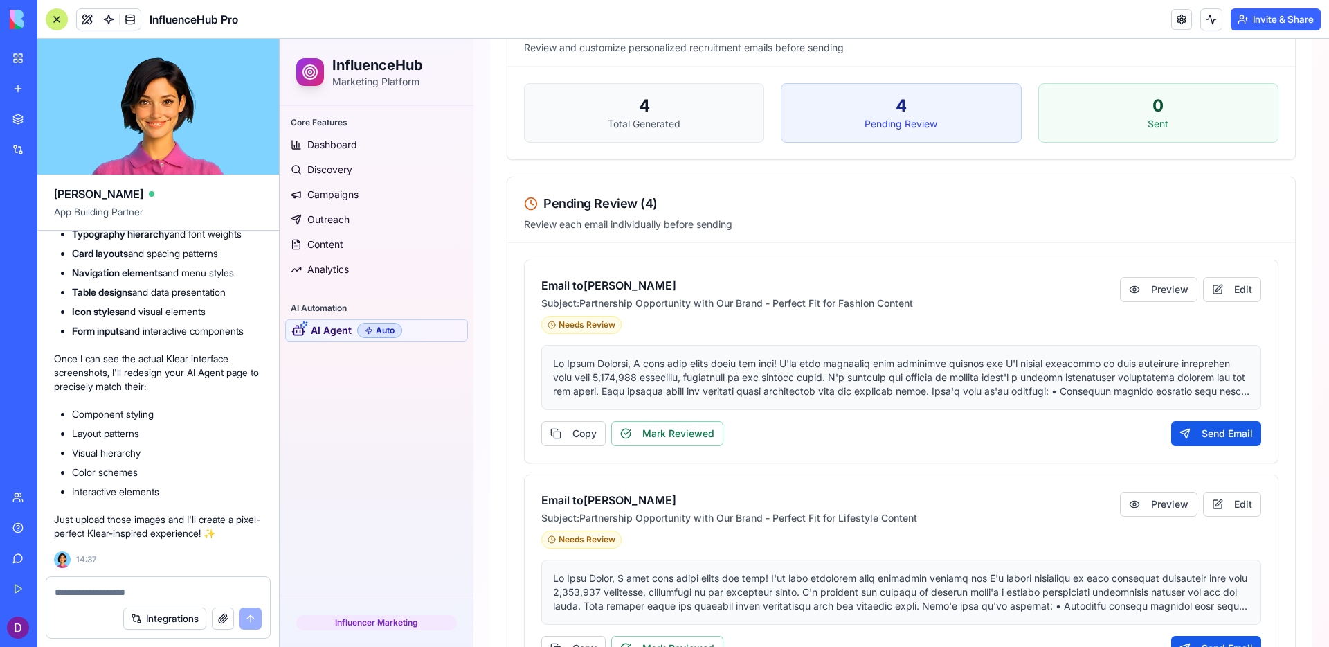
click at [802, 415] on div "Email to [PERSON_NAME] Subject: Partnership Opportunity with Our Brand - Perfec…" at bounding box center [901, 361] width 753 height 202
